Goal: Check status: Check status

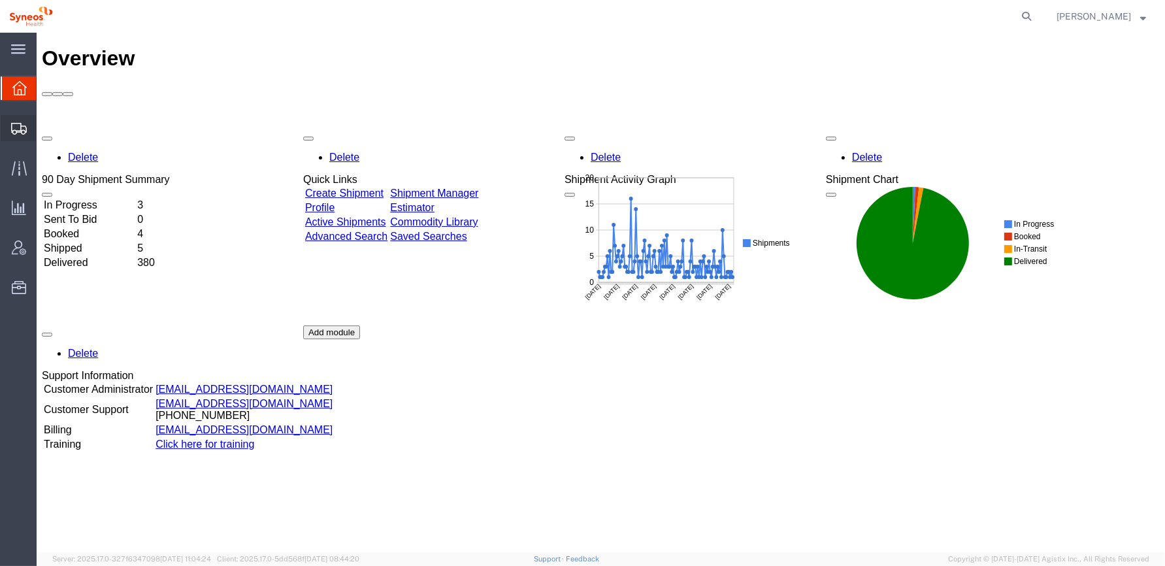
click at [16, 123] on icon at bounding box center [19, 129] width 16 height 12
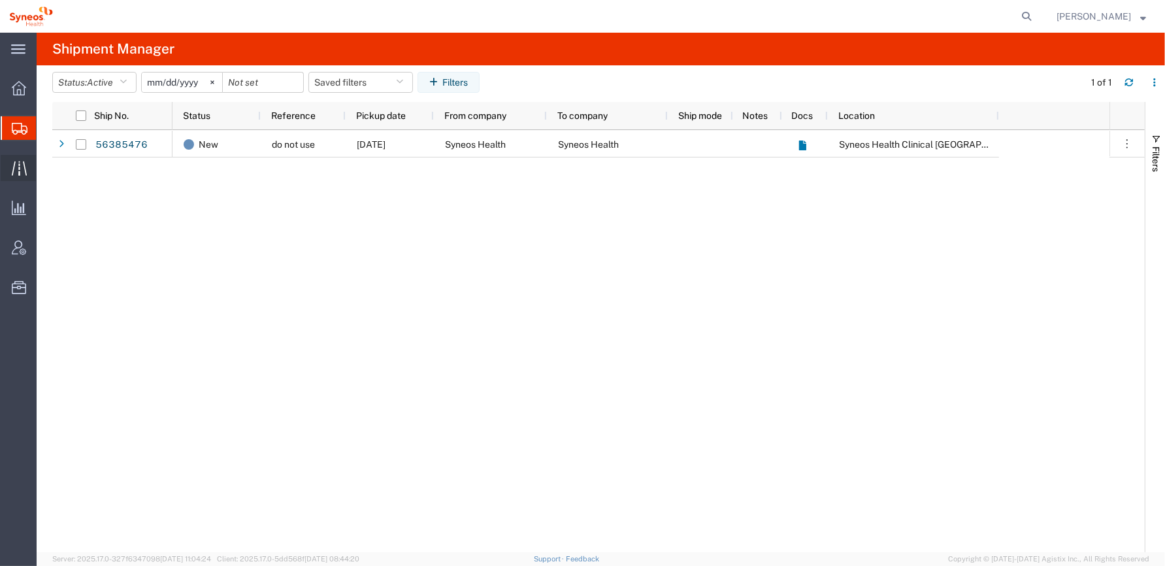
click at [25, 165] on icon at bounding box center [19, 168] width 15 height 15
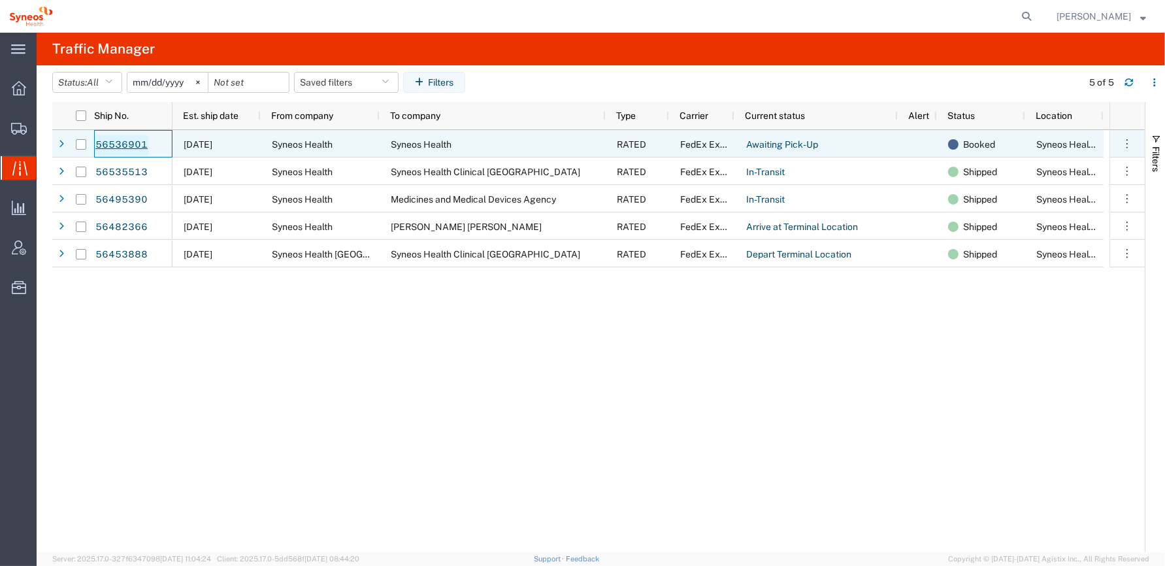
click at [131, 144] on link "56536901" at bounding box center [122, 145] width 54 height 21
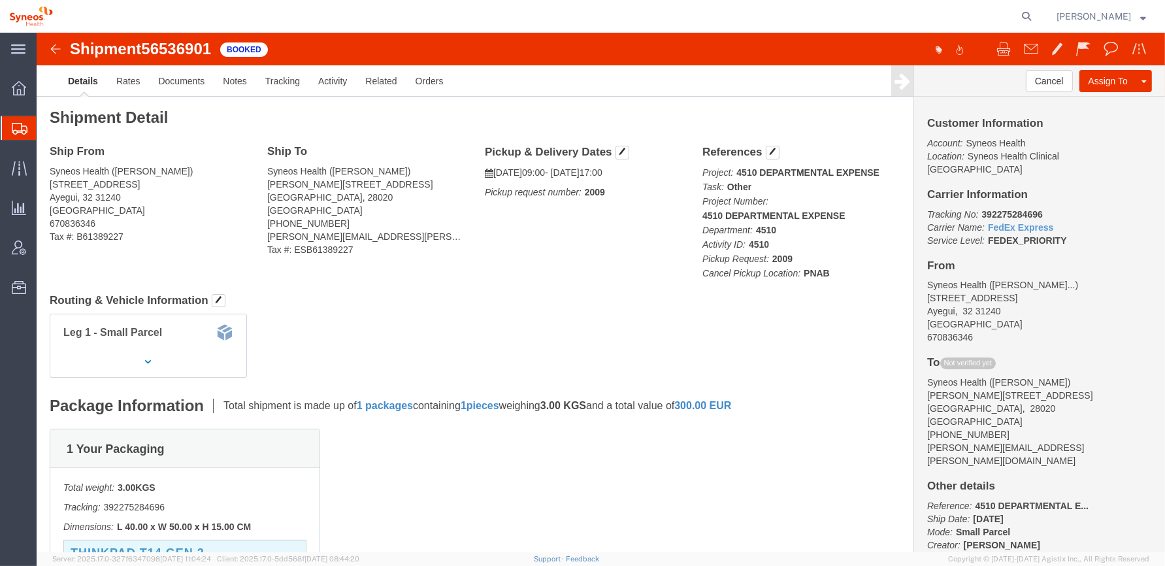
click img
